Goal: Task Accomplishment & Management: Manage account settings

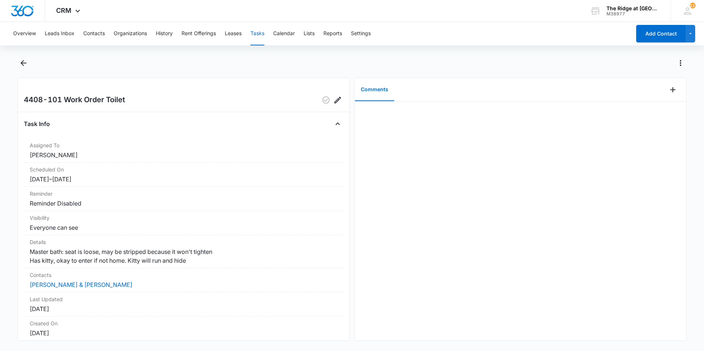
click at [29, 72] on div at bounding box center [352, 67] width 669 height 21
click at [26, 65] on icon "Back" at bounding box center [23, 63] width 9 height 9
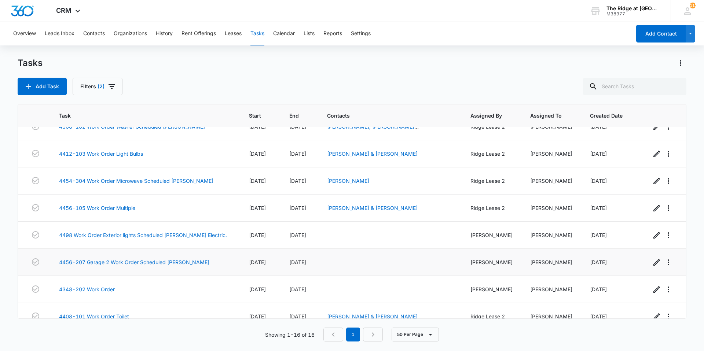
scroll to position [242, 0]
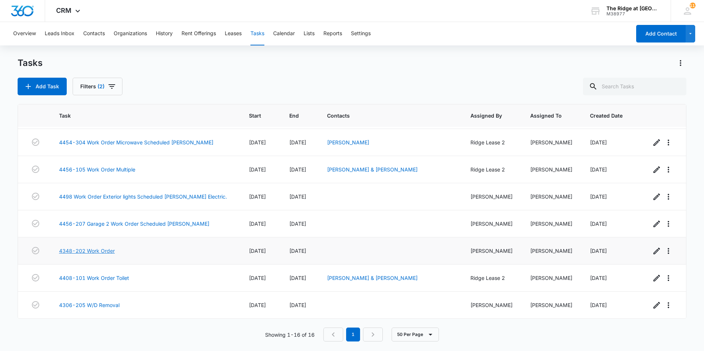
click at [102, 248] on link "4348-202 Work Order" at bounding box center [87, 251] width 56 height 8
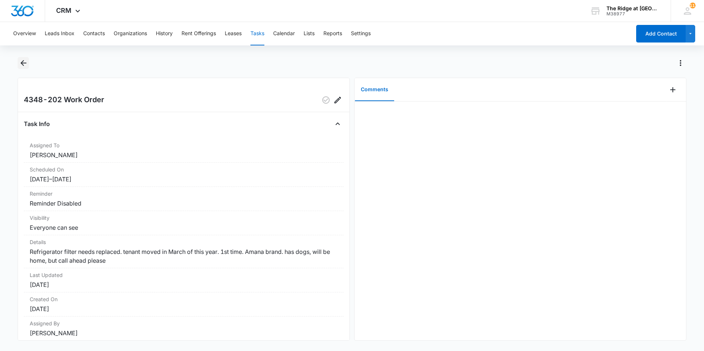
click at [25, 58] on button "Back" at bounding box center [23, 63] width 11 height 12
